Goal: Information Seeking & Learning: Compare options

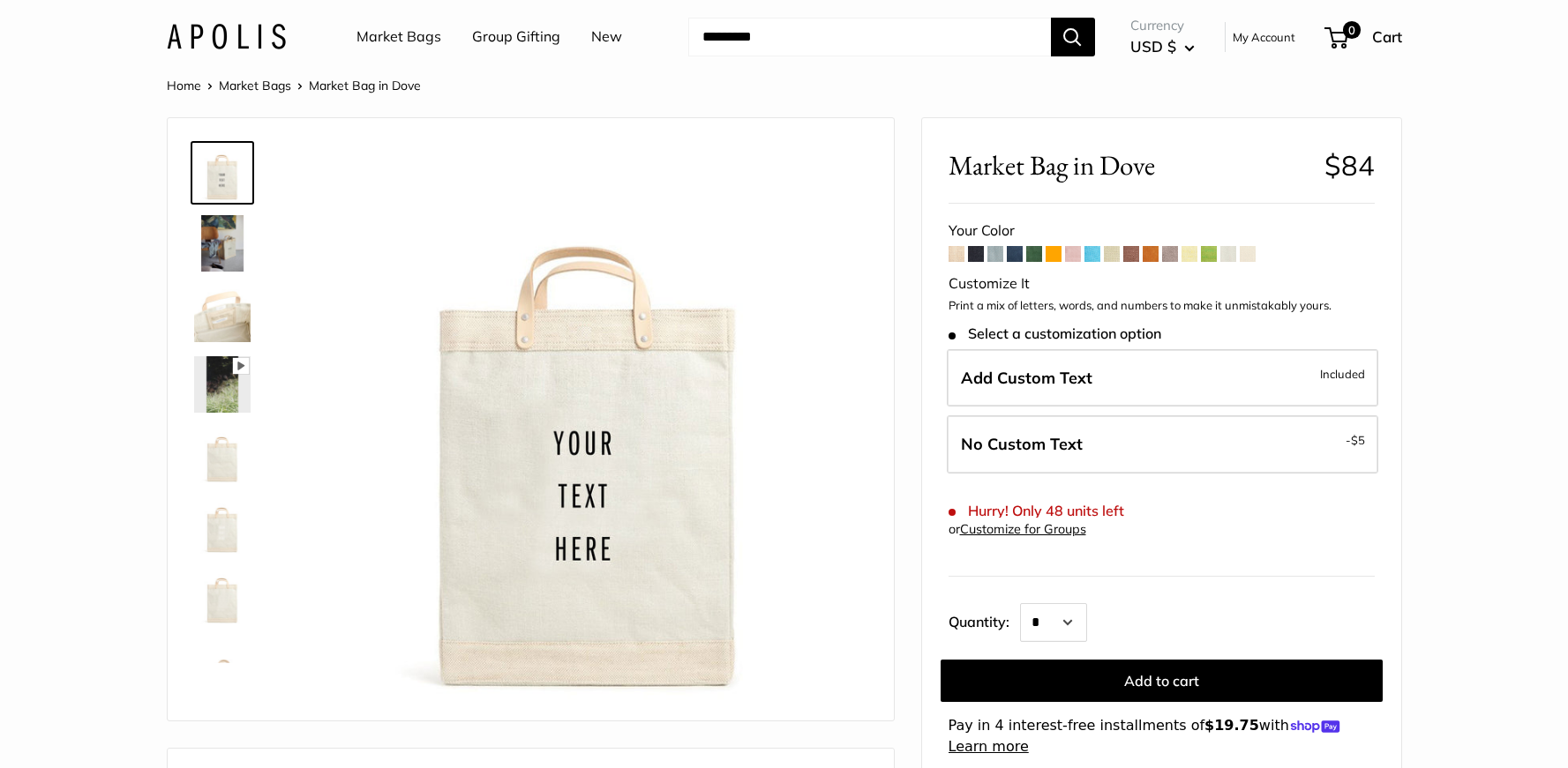
click at [390, 30] on link "Market Bags" at bounding box center [398, 37] width 84 height 27
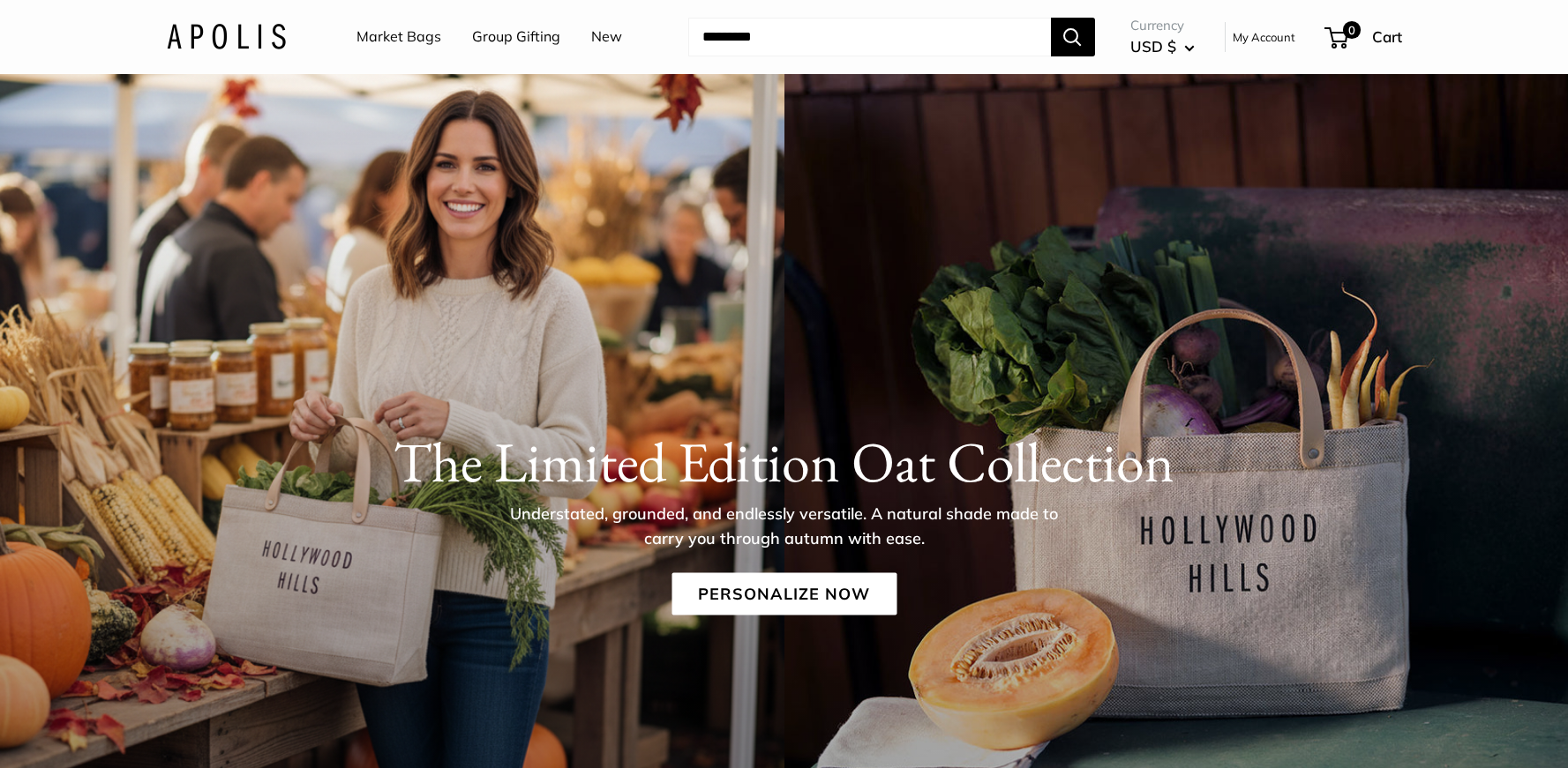
click at [501, 42] on link "Group Gifting" at bounding box center [516, 37] width 88 height 27
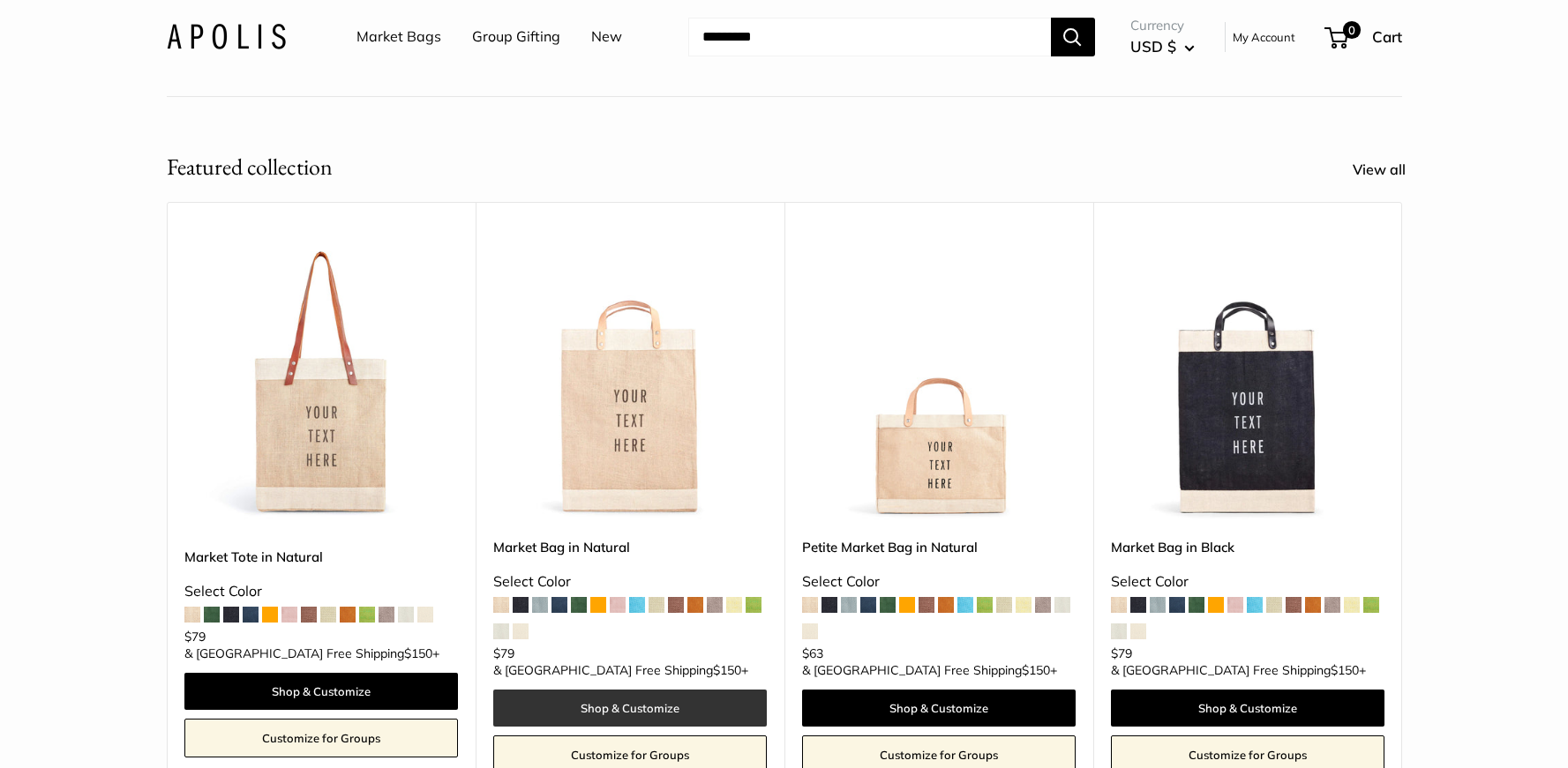
scroll to position [219, 0]
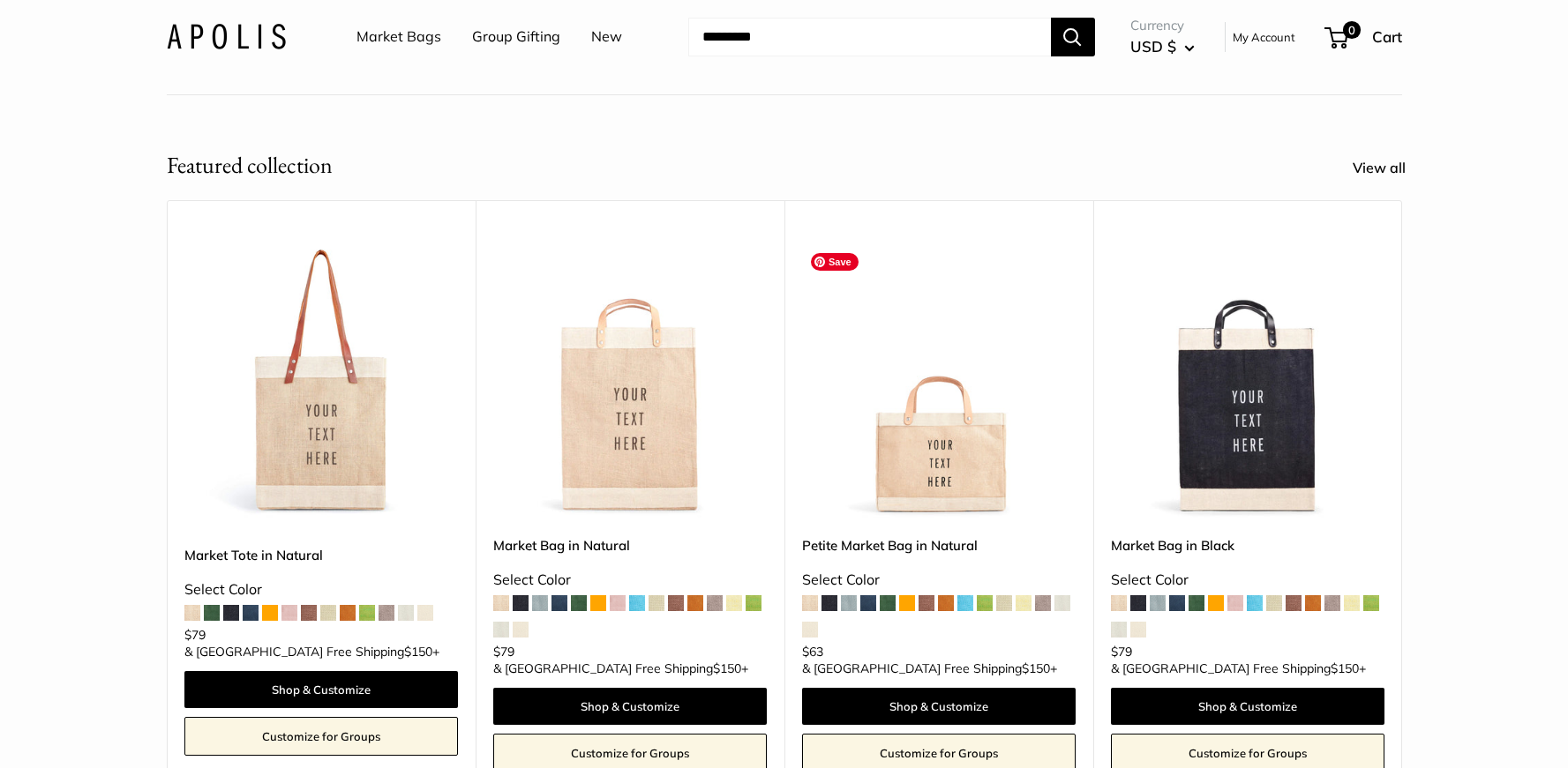
click at [0, 0] on img at bounding box center [0, 0] width 0 height 0
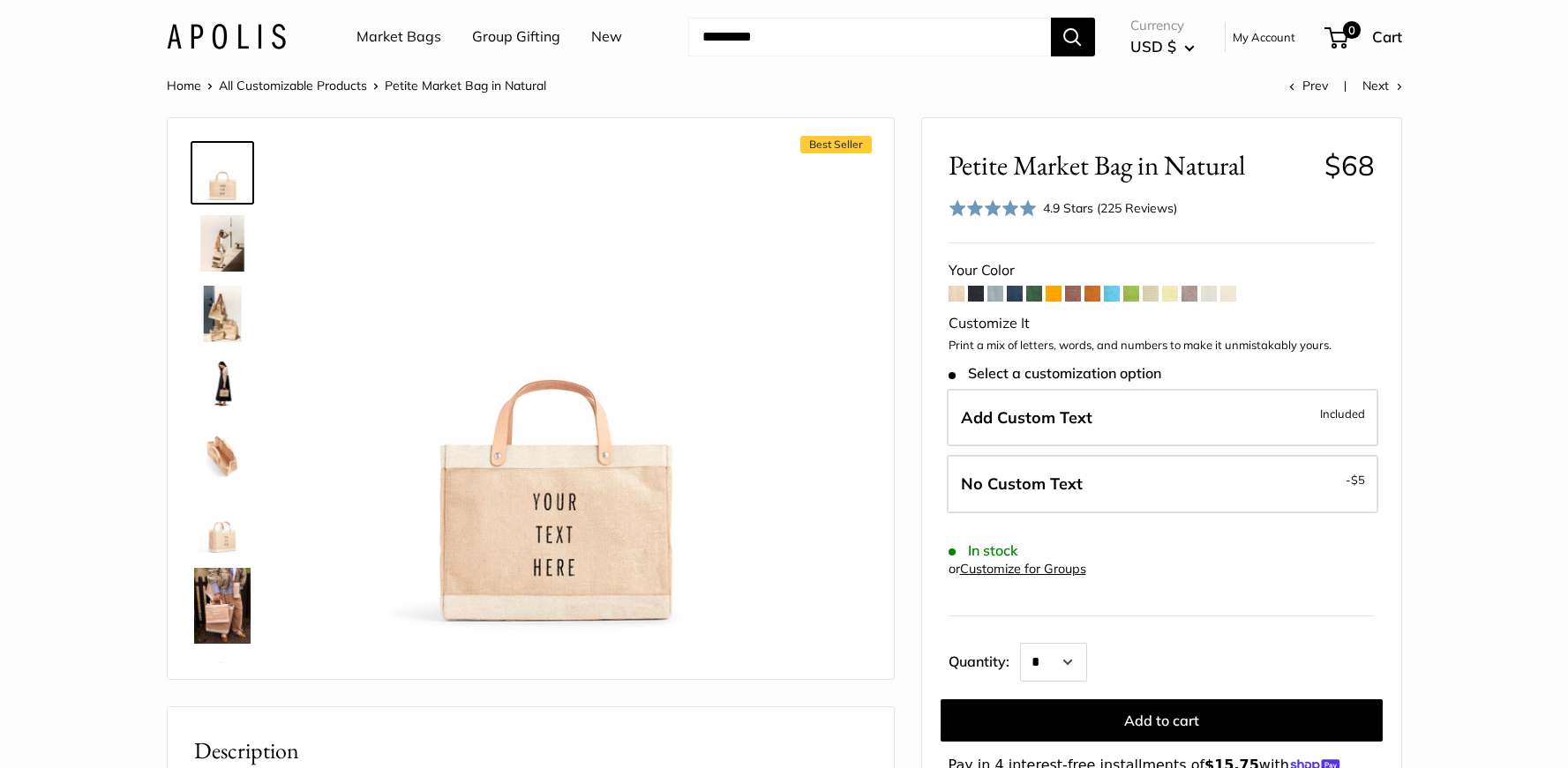
click at [210, 229] on img at bounding box center [223, 243] width 57 height 57
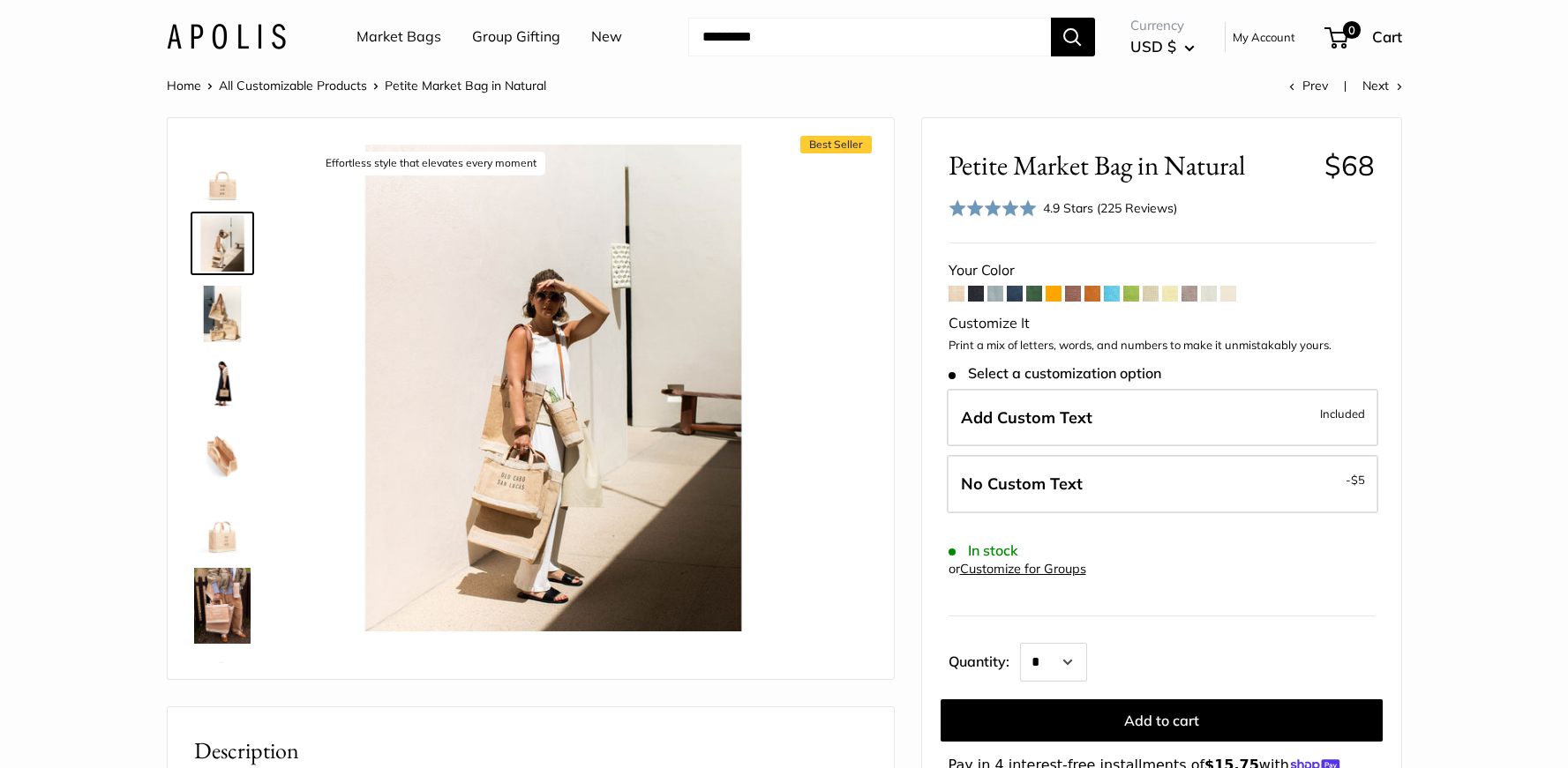
click at [226, 324] on img at bounding box center [223, 314] width 57 height 57
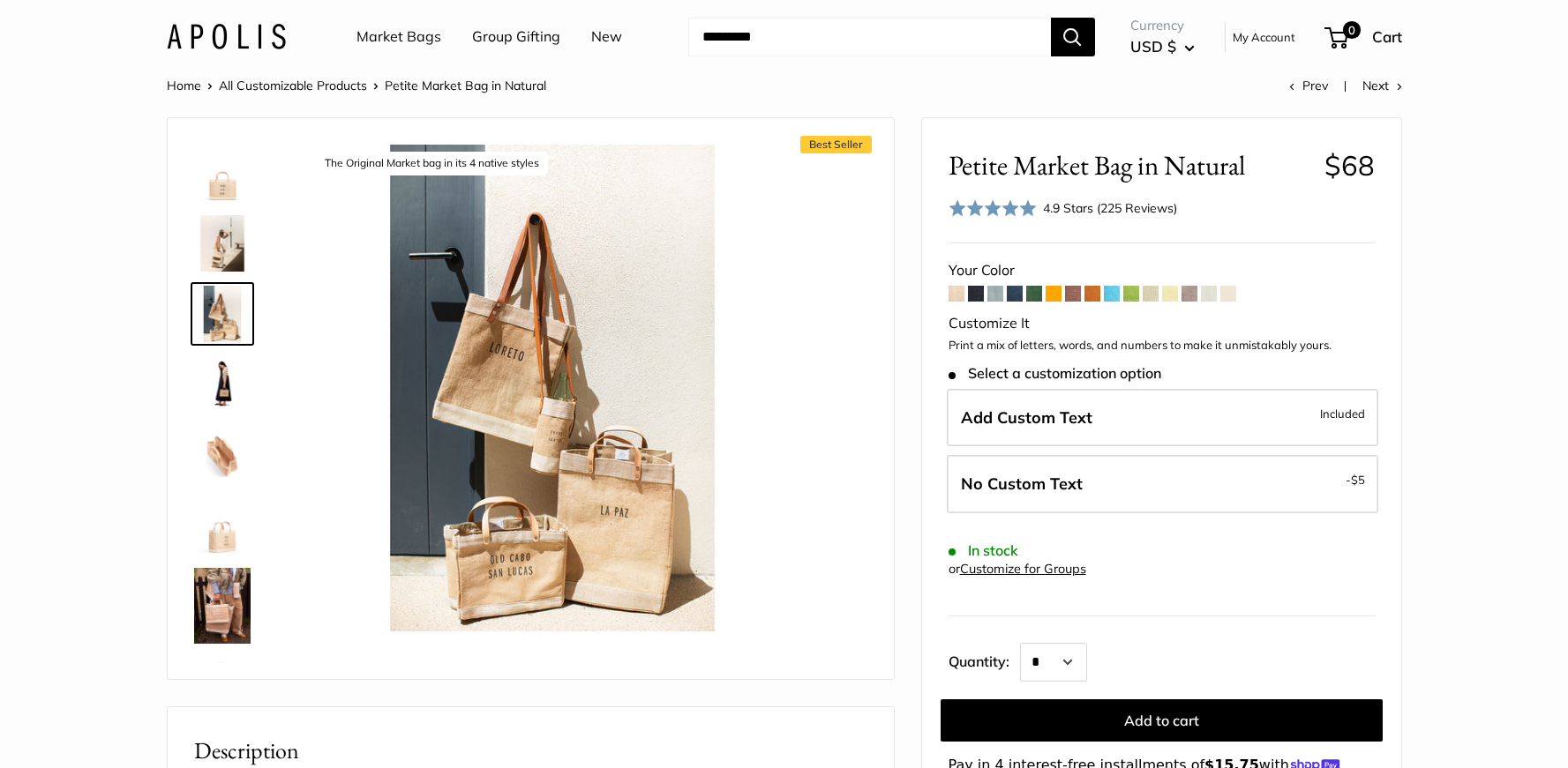
click at [224, 479] on img at bounding box center [223, 455] width 57 height 57
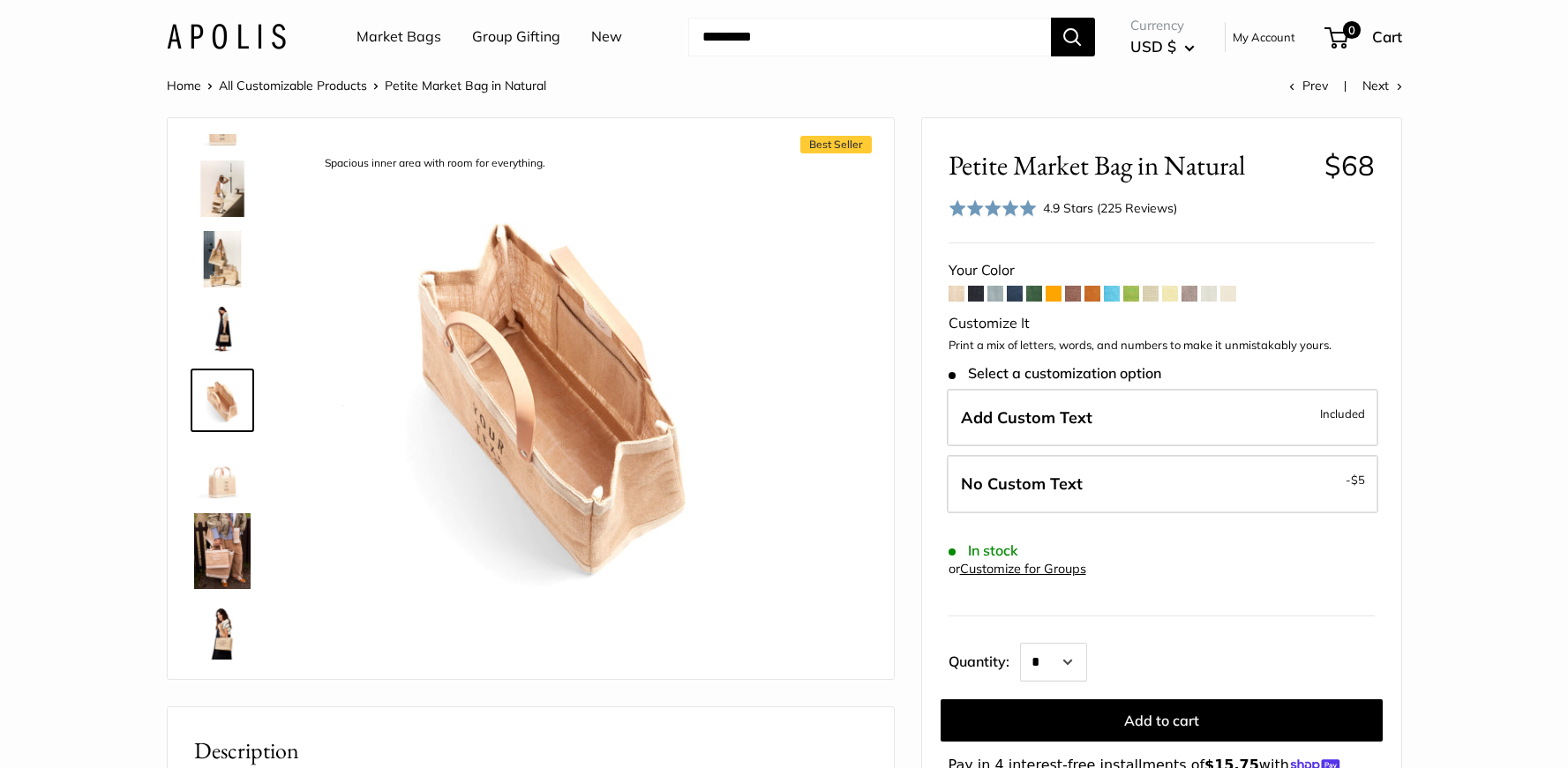
click at [223, 487] on img at bounding box center [223, 471] width 57 height 57
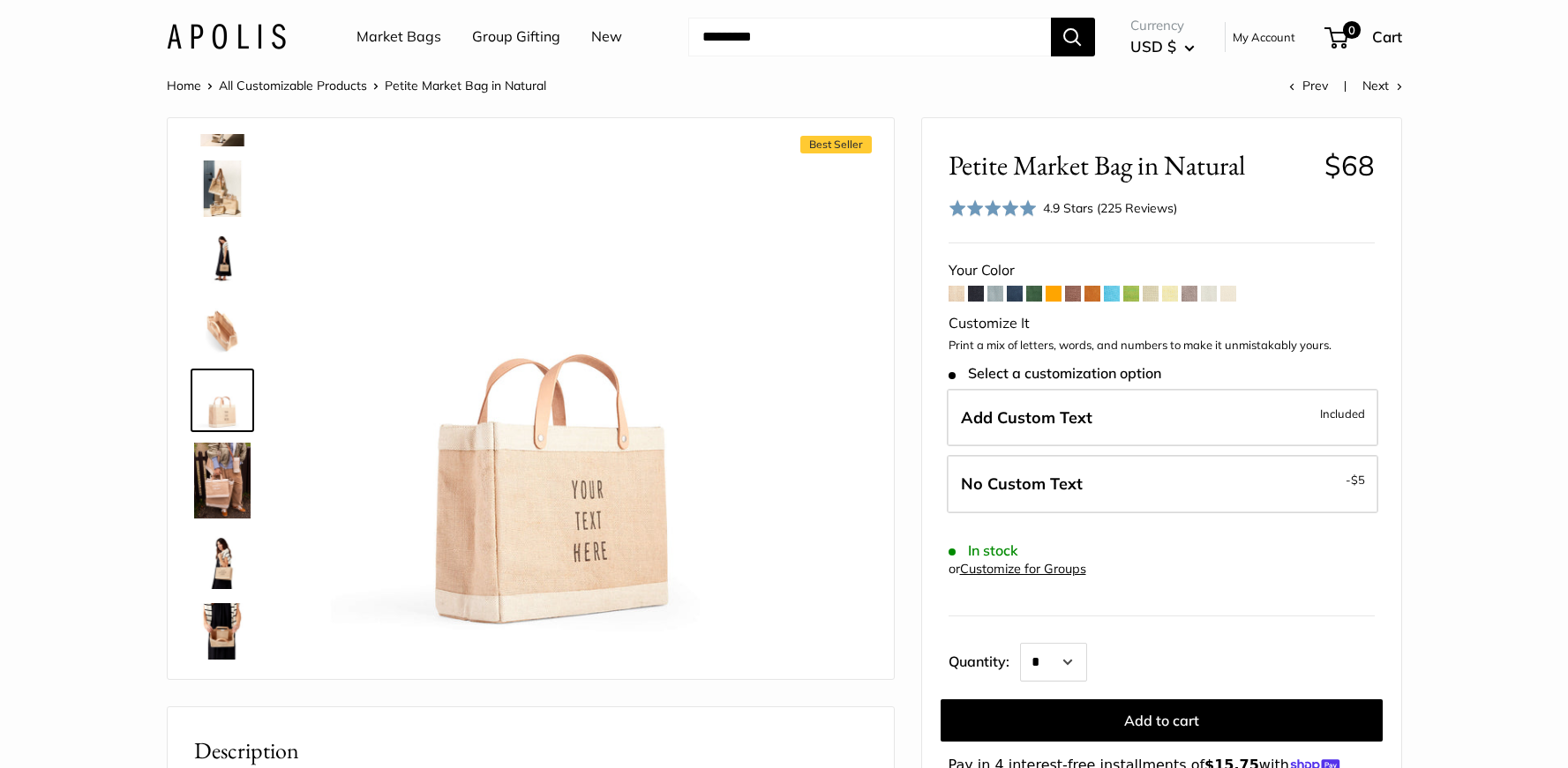
scroll to position [0, 0]
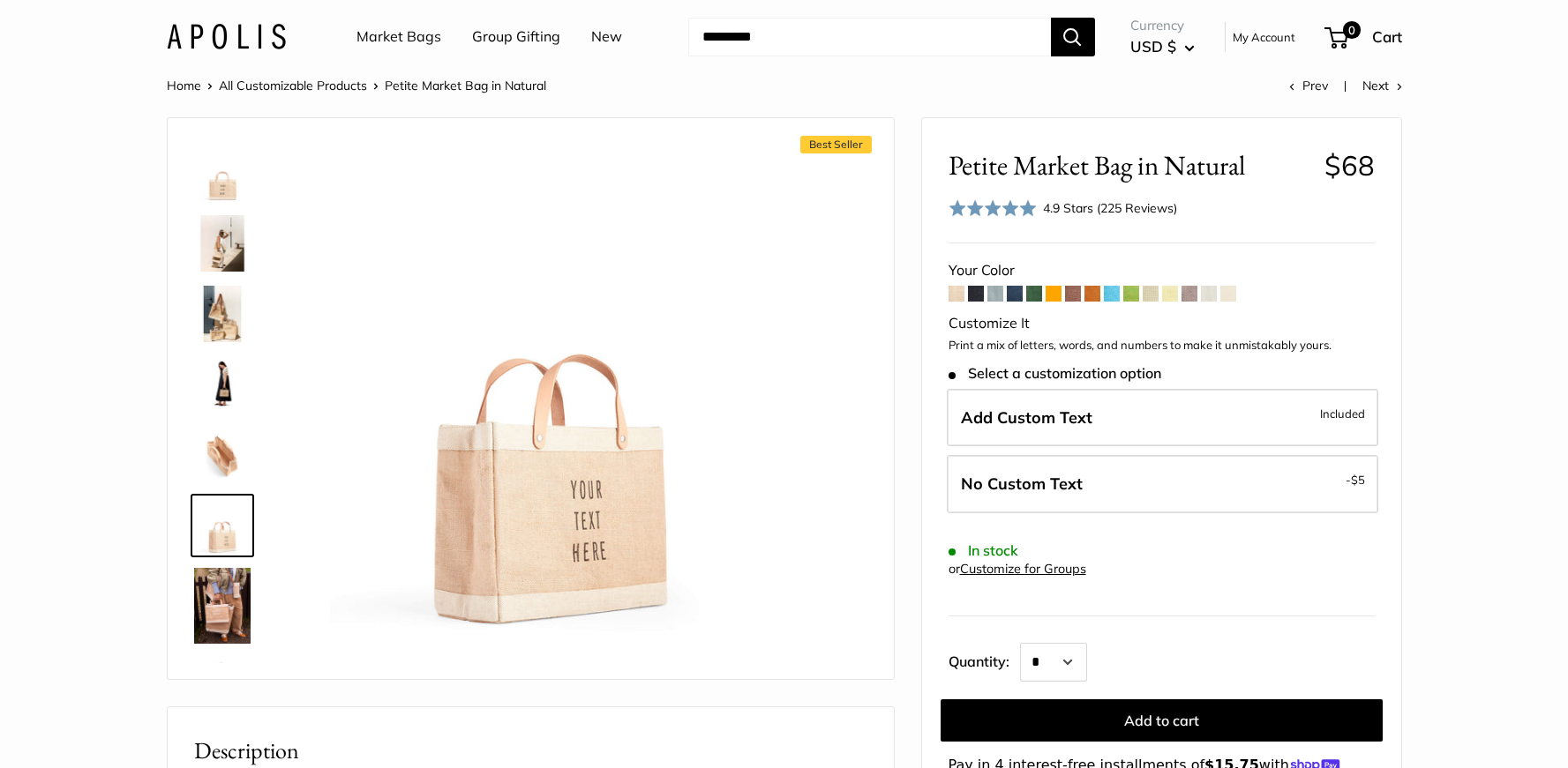
click at [216, 176] on img at bounding box center [223, 173] width 57 height 57
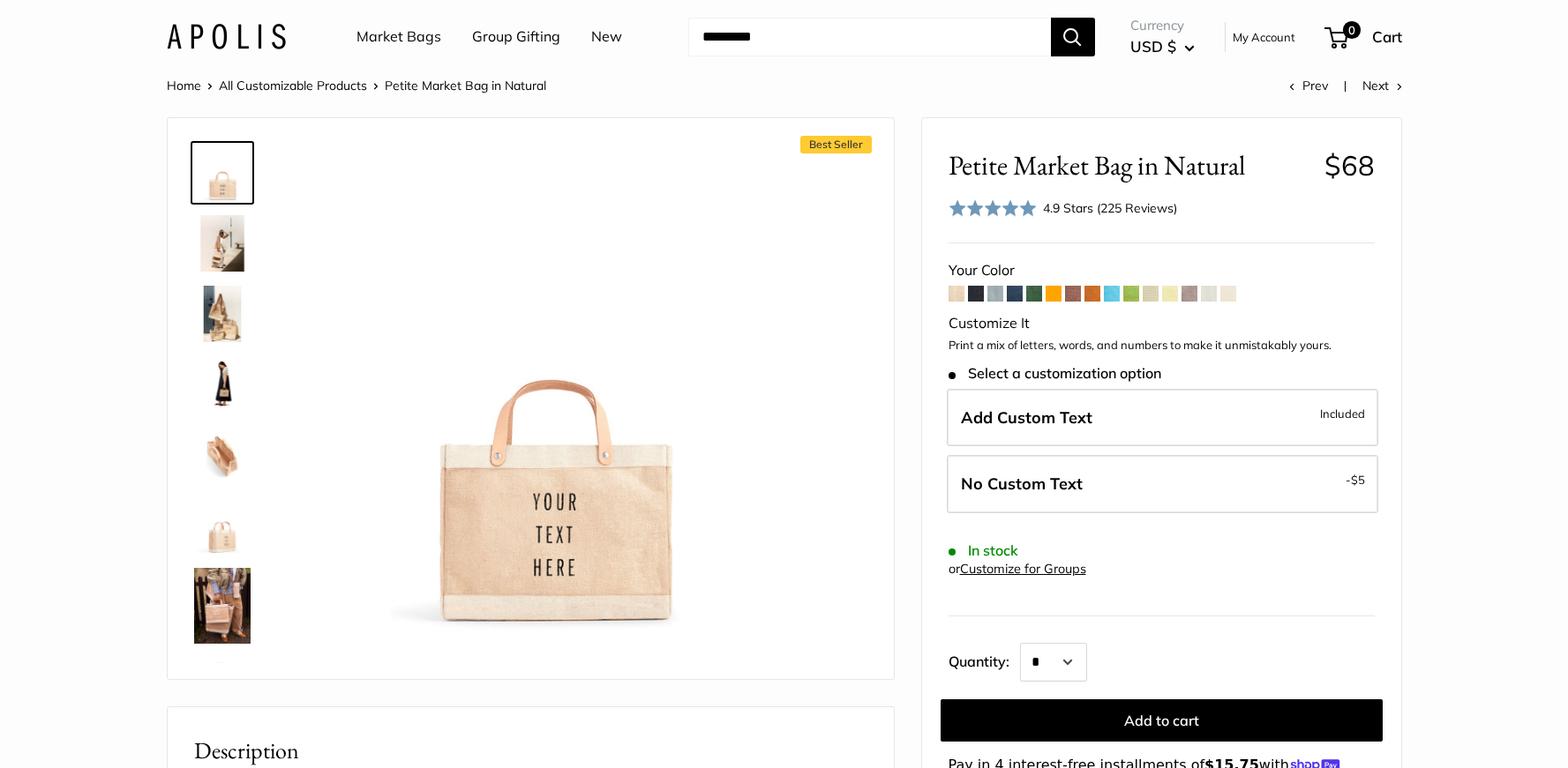
click at [1218, 281] on div "Your Color" at bounding box center [1161, 271] width 426 height 27
click at [1227, 290] on span at bounding box center [1228, 294] width 16 height 16
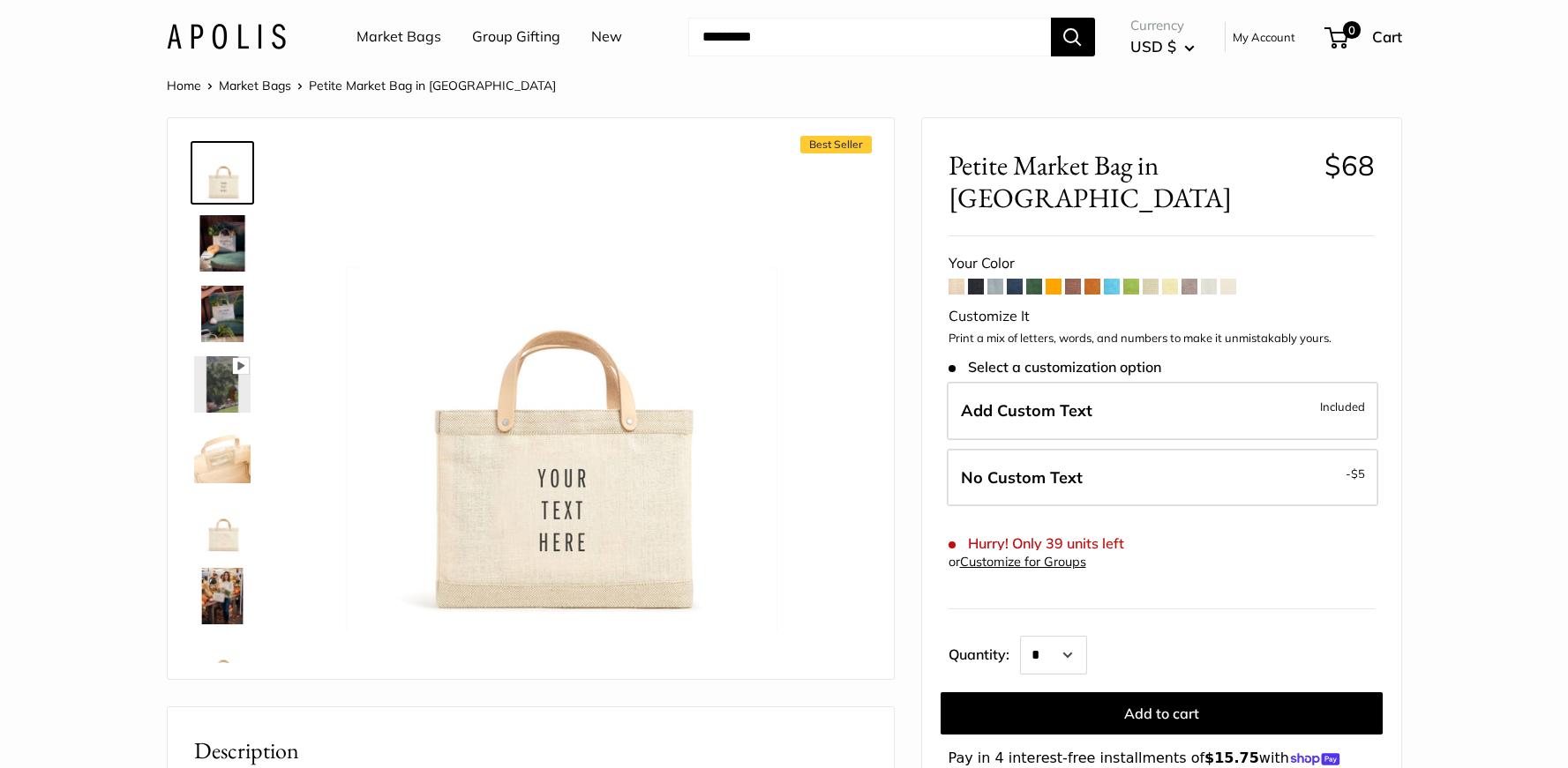
click at [1229, 279] on span at bounding box center [1228, 287] width 16 height 16
click at [1215, 279] on span at bounding box center [1208, 287] width 16 height 16
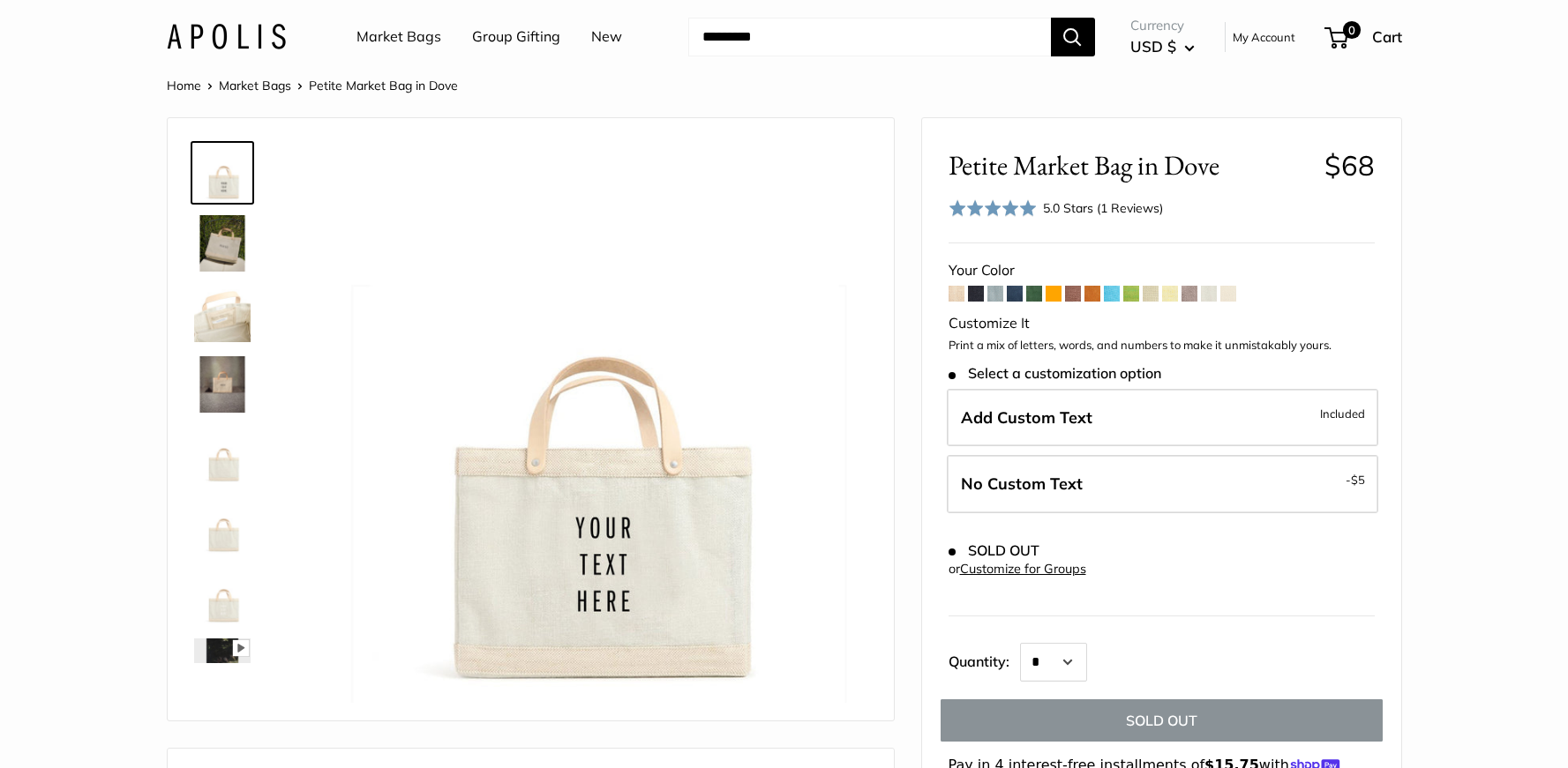
click at [1231, 292] on span at bounding box center [1228, 294] width 16 height 16
